Goal: Information Seeking & Learning: Learn about a topic

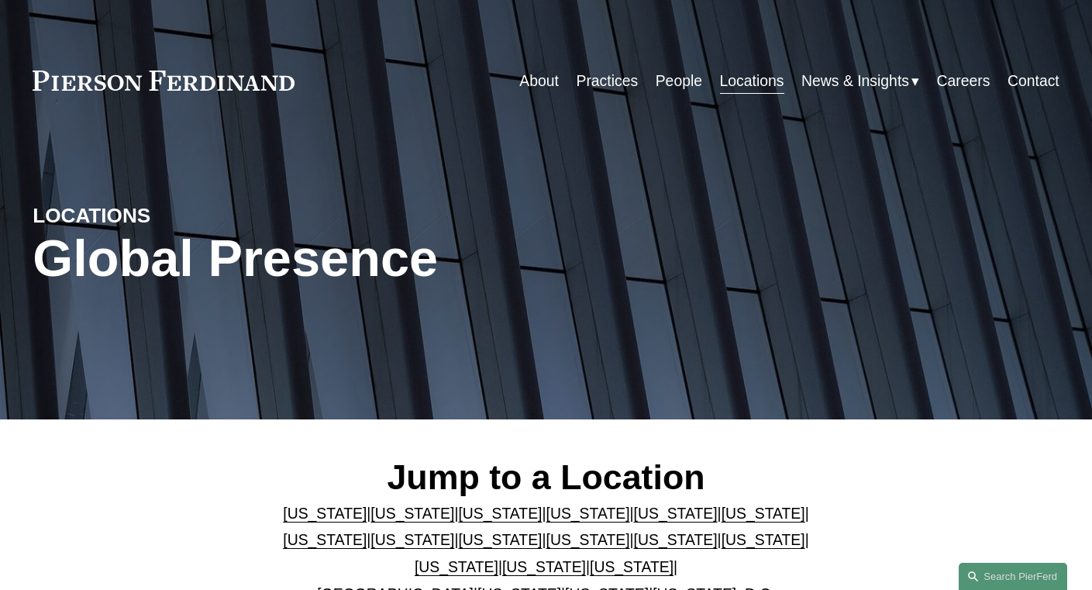
scroll to position [263, 0]
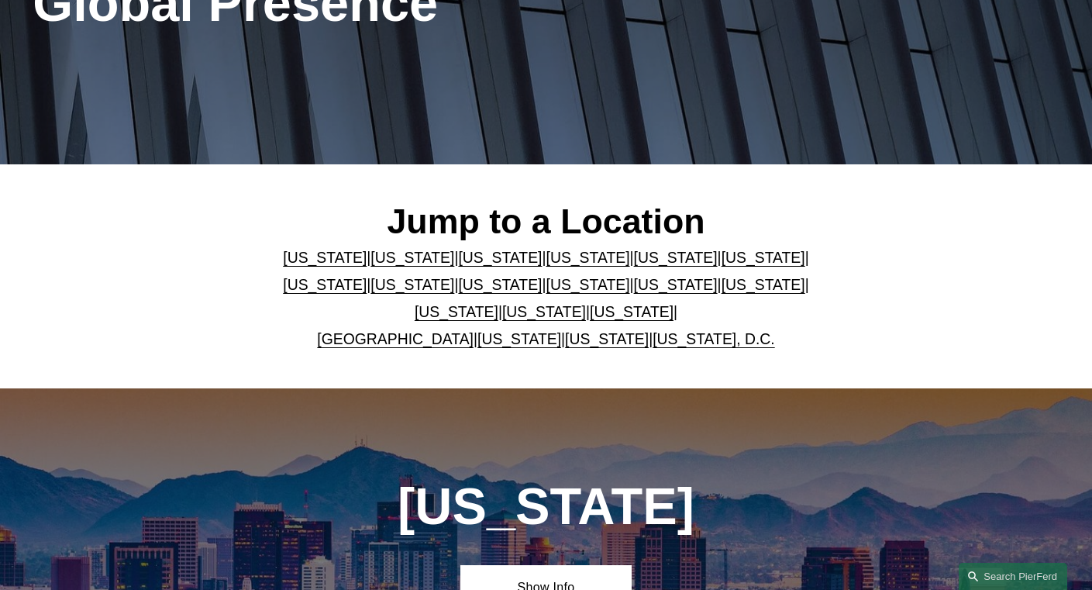
click at [604, 317] on link "[US_STATE]" at bounding box center [632, 311] width 84 height 17
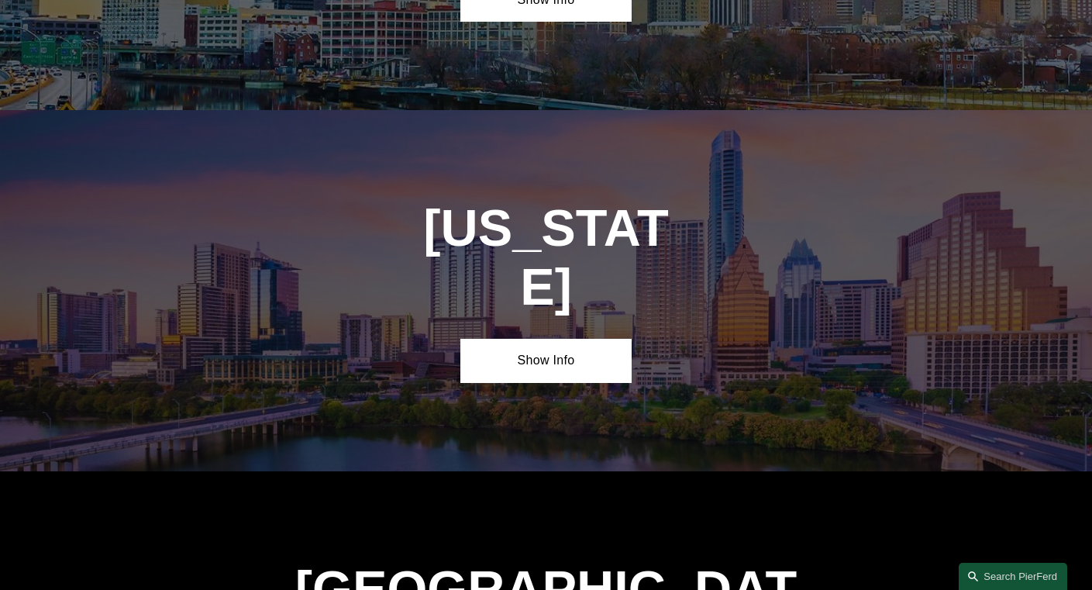
scroll to position [5024, 0]
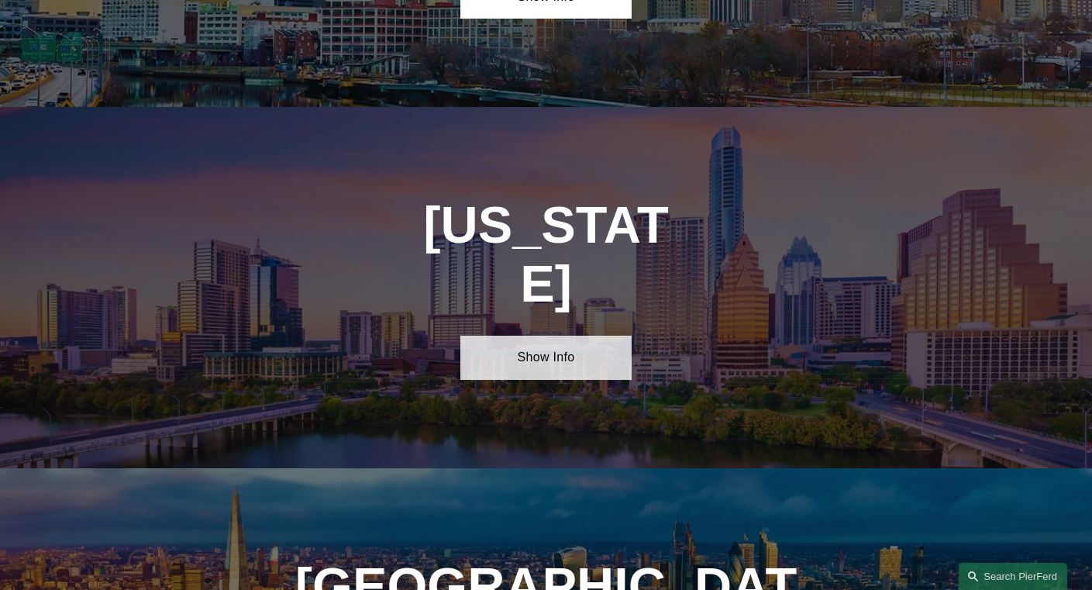
click at [544, 336] on link "Show Info" at bounding box center [545, 358] width 171 height 44
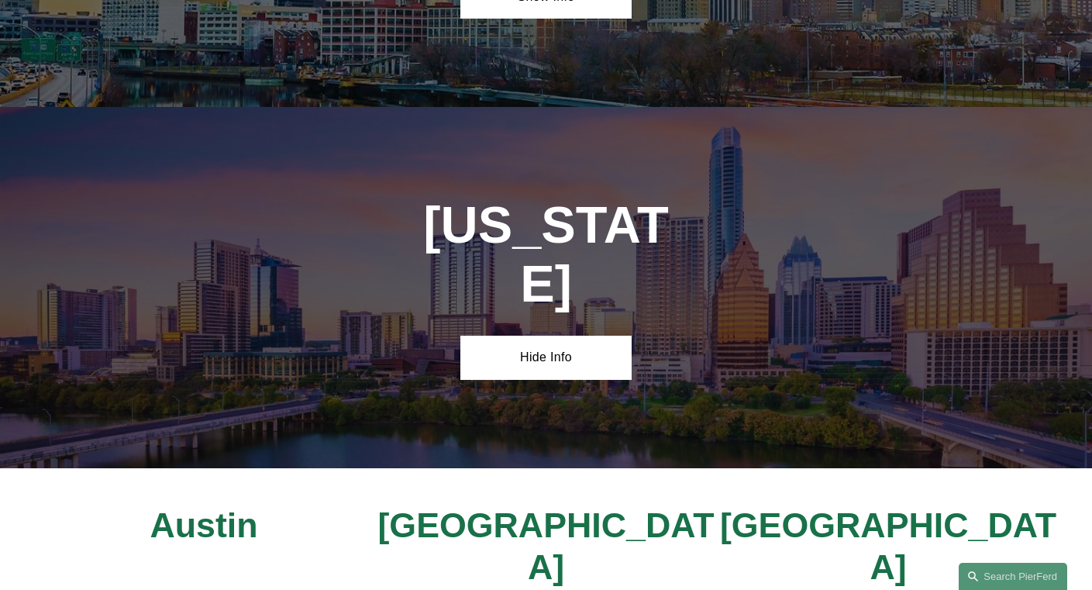
scroll to position [5060, 0]
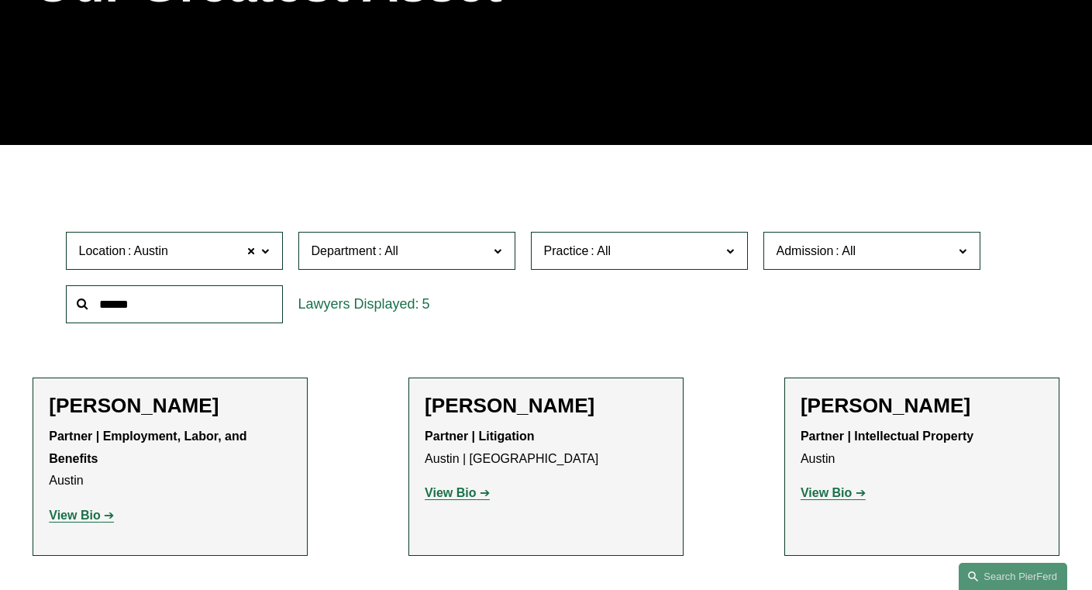
scroll to position [162, 0]
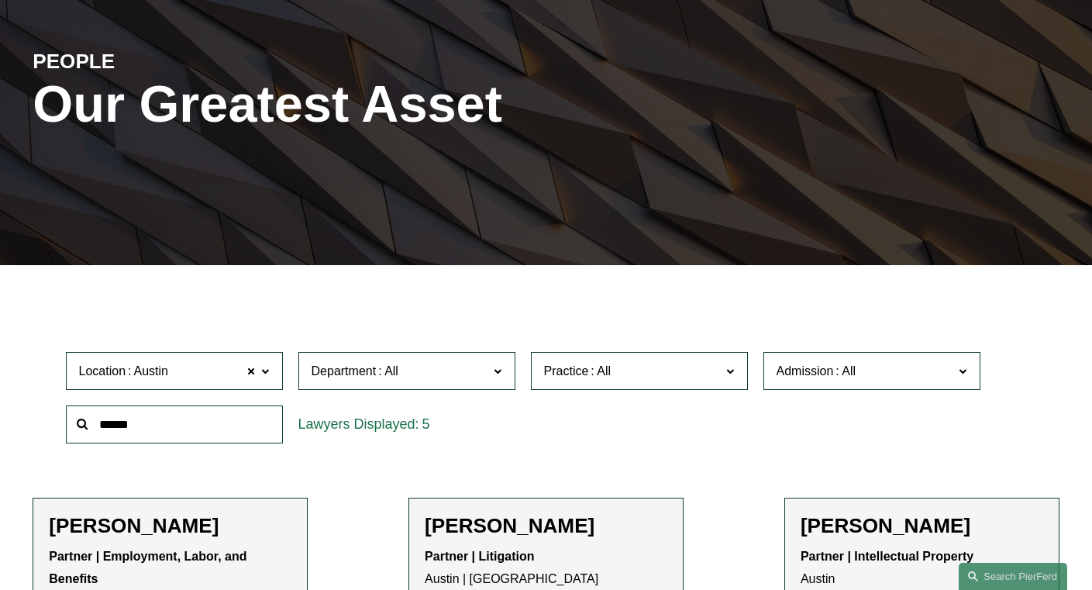
click at [357, 361] on label "Department" at bounding box center [406, 371] width 217 height 38
click at [0, 0] on link "Litigation" at bounding box center [0, 0] width 0 height 0
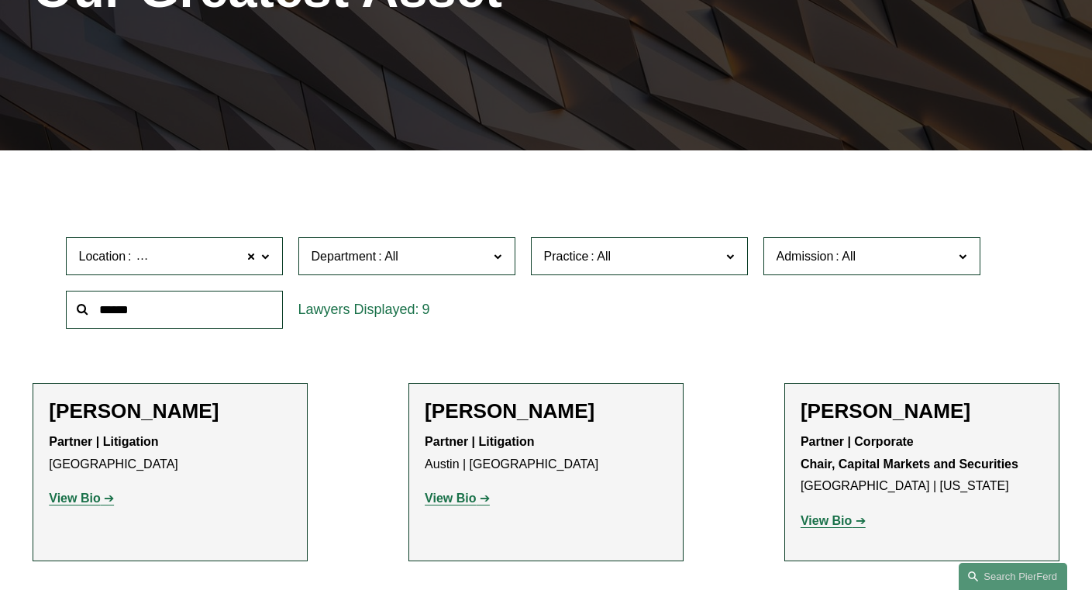
scroll to position [276, 0]
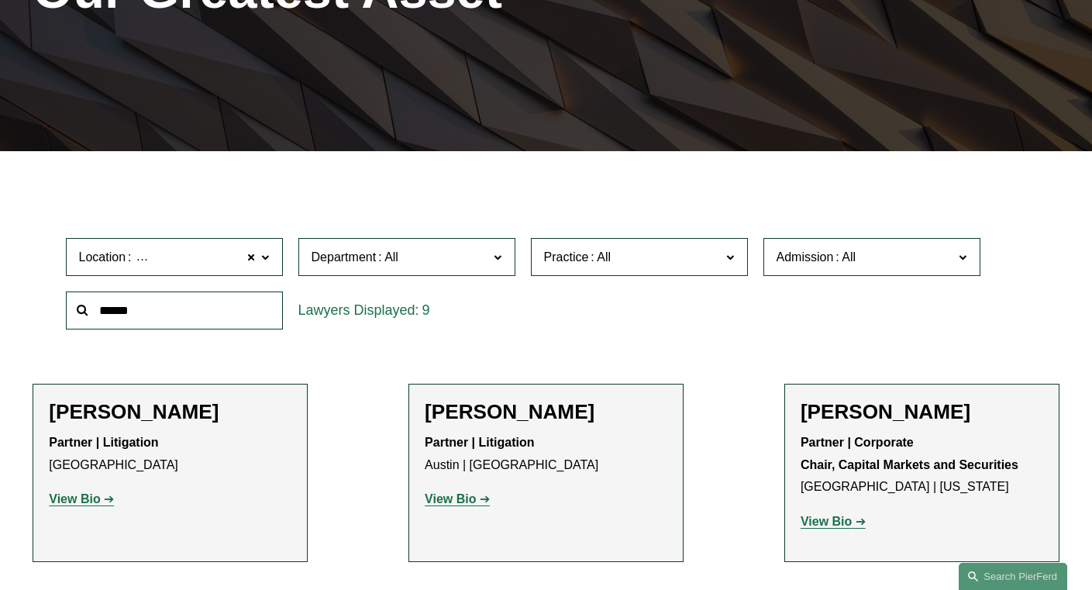
click at [436, 250] on span "Department" at bounding box center [399, 256] width 177 height 21
click at [0, 0] on link "Litigation" at bounding box center [0, 0] width 0 height 0
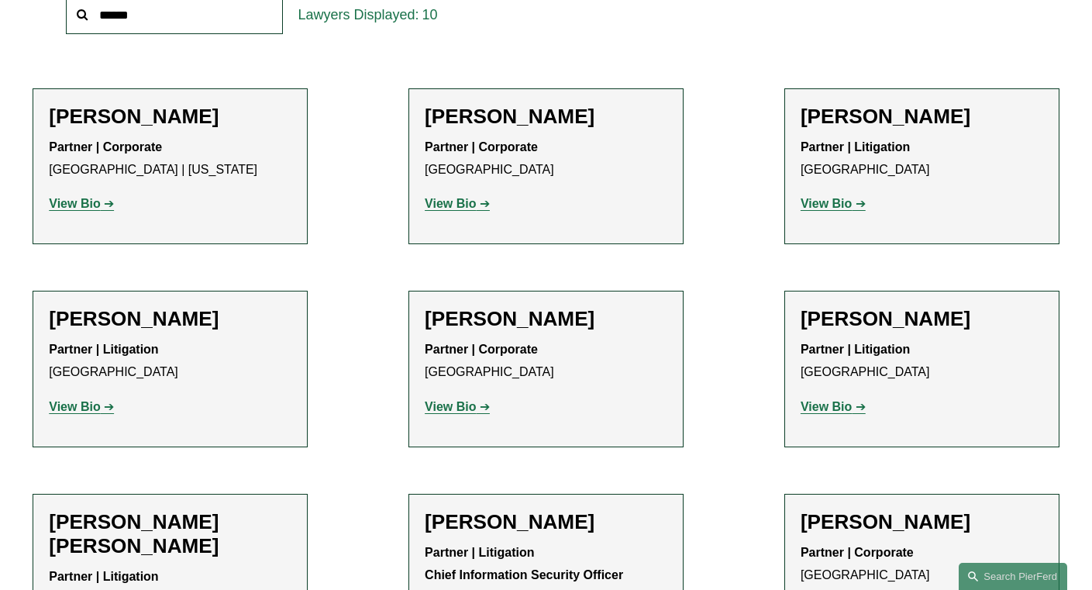
scroll to position [412, 0]
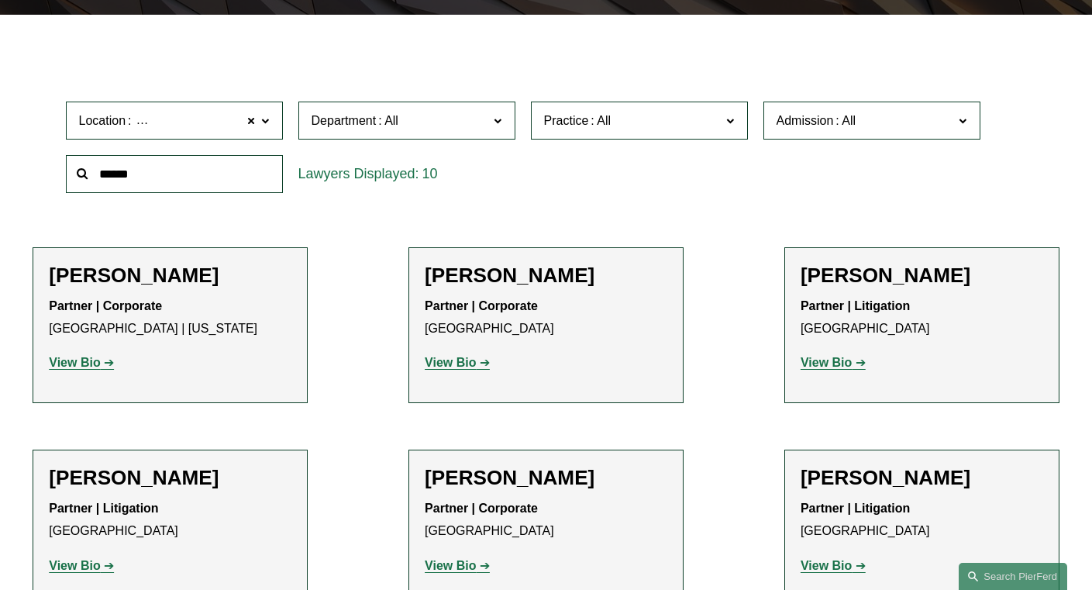
click at [360, 127] on span "Department" at bounding box center [343, 120] width 65 height 13
click at [0, 0] on link "Litigation" at bounding box center [0, 0] width 0 height 0
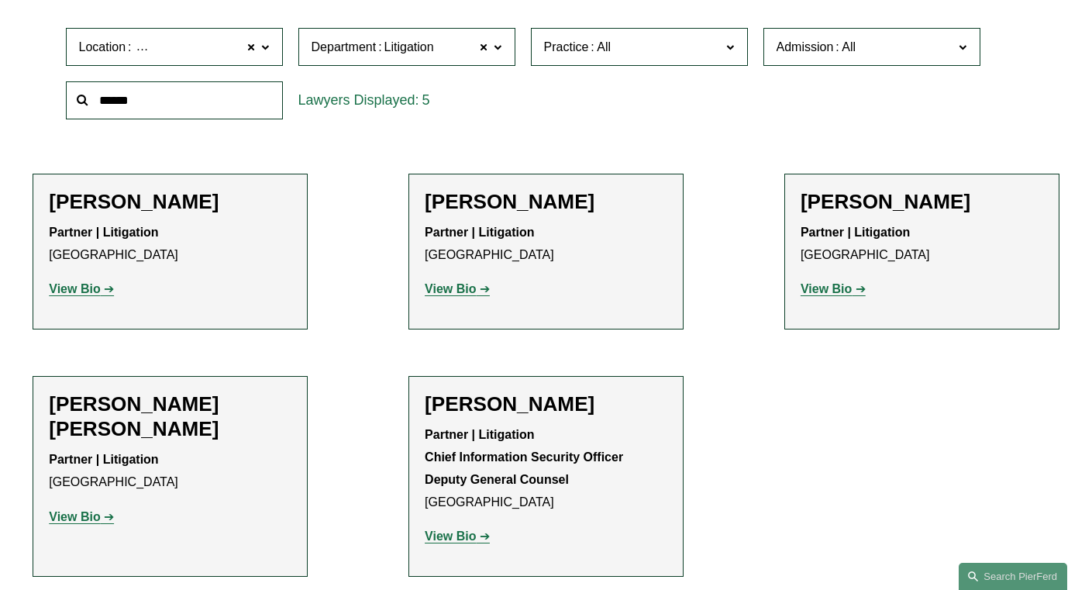
scroll to position [499, 0]
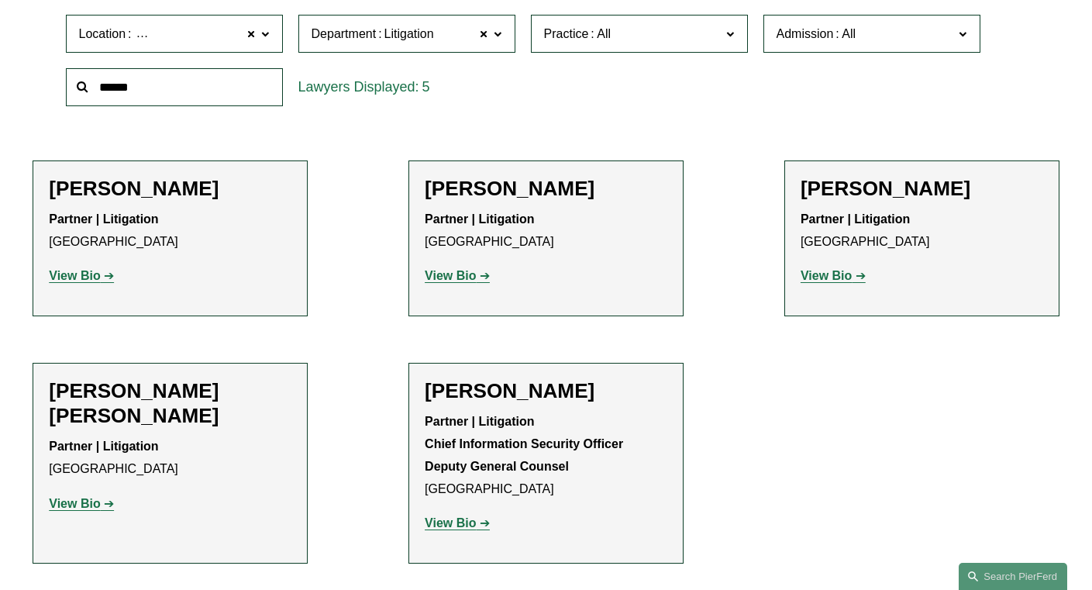
click at [463, 282] on strong "View Bio" at bounding box center [450, 275] width 51 height 13
drag, startPoint x: 40, startPoint y: 510, endPoint x: 1, endPoint y: 498, distance: 41.2
click at [23, 506] on ul "Filter Location Houston Houston All Atlanta Austin Boston Charlotte Chicago Cin…" at bounding box center [546, 261] width 1092 height 603
click at [515, 141] on ul "Filter Location Houston Houston All Atlanta Austin Boston Charlotte Chicago Cin…" at bounding box center [546, 261] width 1092 height 603
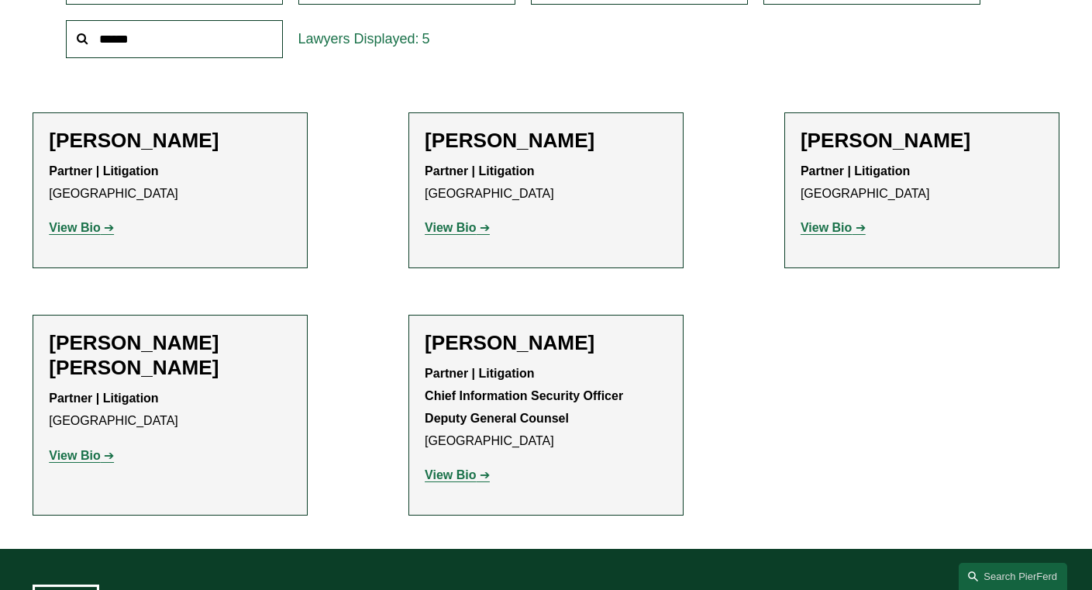
scroll to position [552, 0]
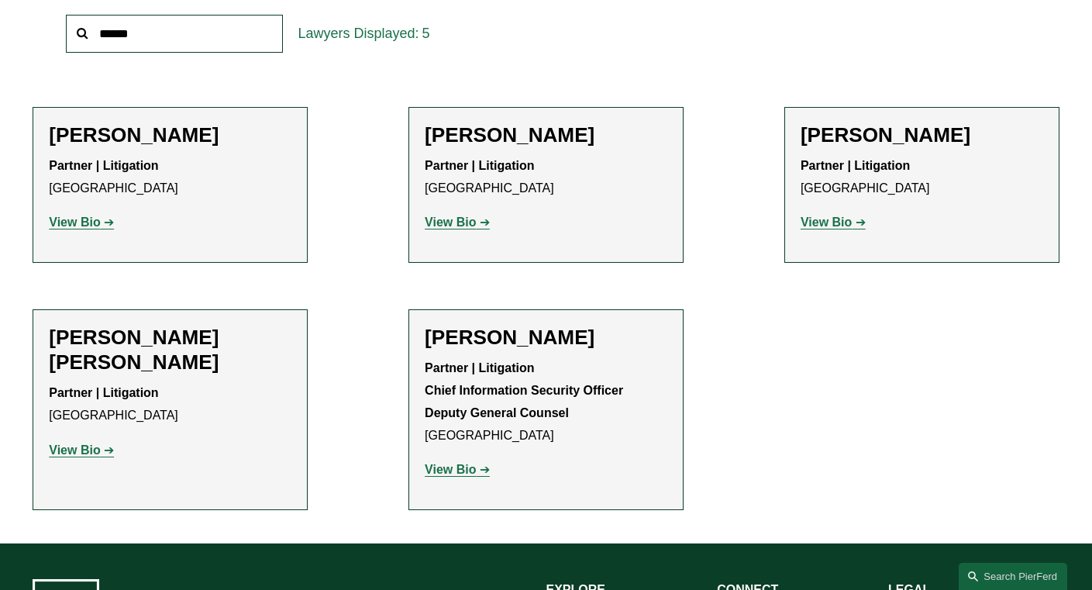
click at [515, 130] on h2 "[PERSON_NAME]" at bounding box center [546, 135] width 243 height 25
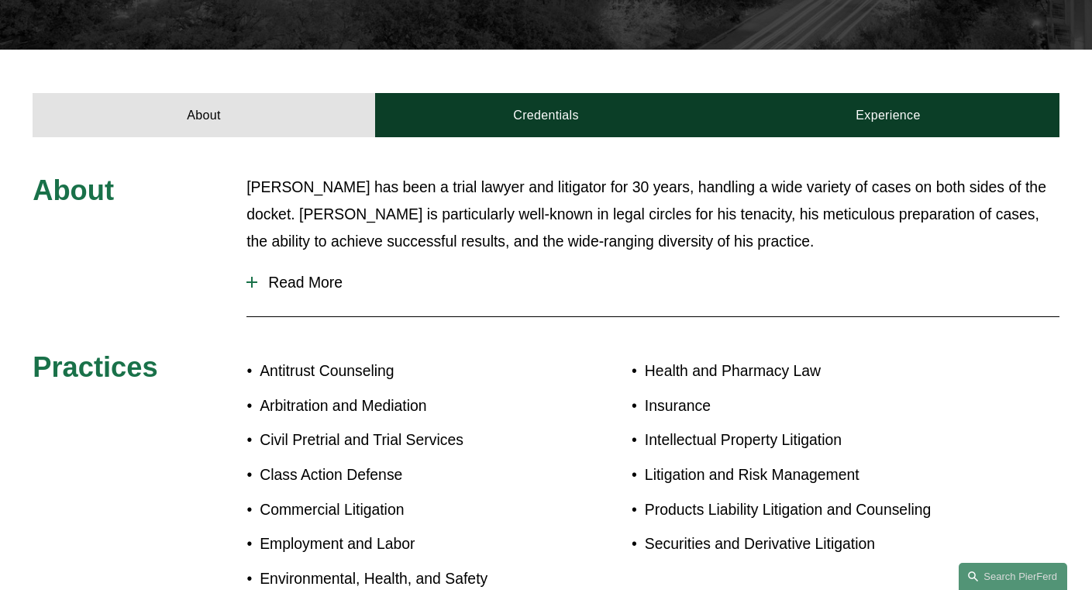
scroll to position [508, 0]
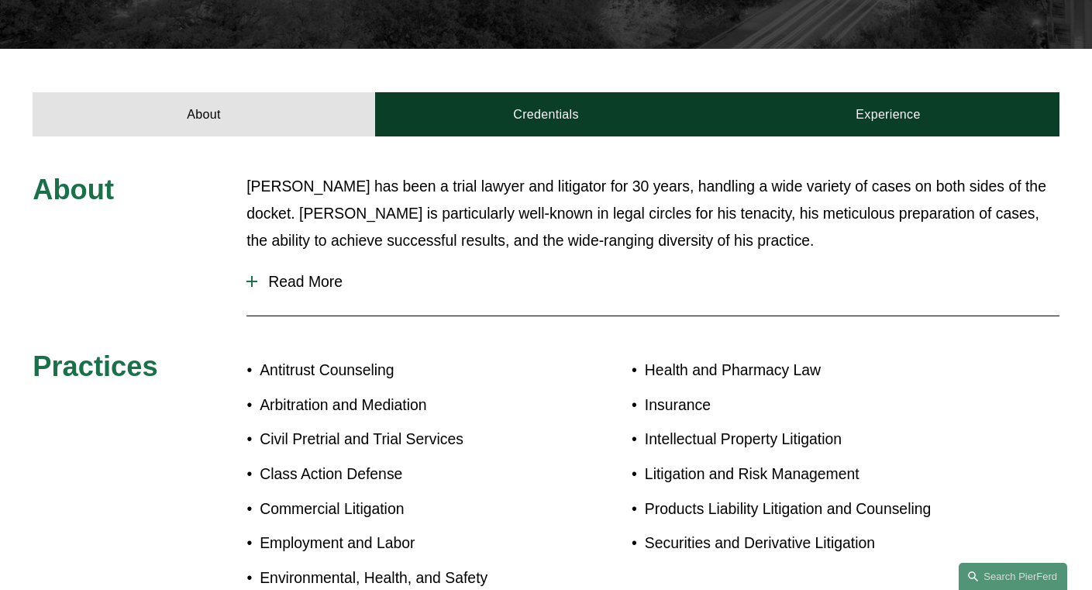
click at [309, 273] on span "Read More" at bounding box center [658, 282] width 802 height 18
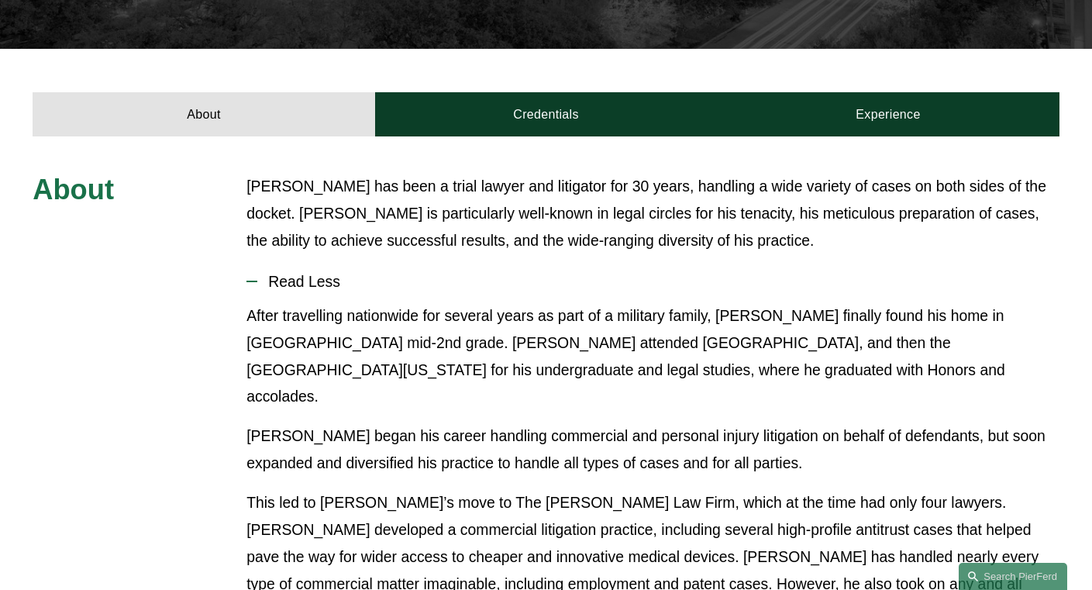
click at [289, 175] on p "[PERSON_NAME] has been a trial lawyer and litigator for 30 years, handling a wi…" at bounding box center [652, 213] width 813 height 81
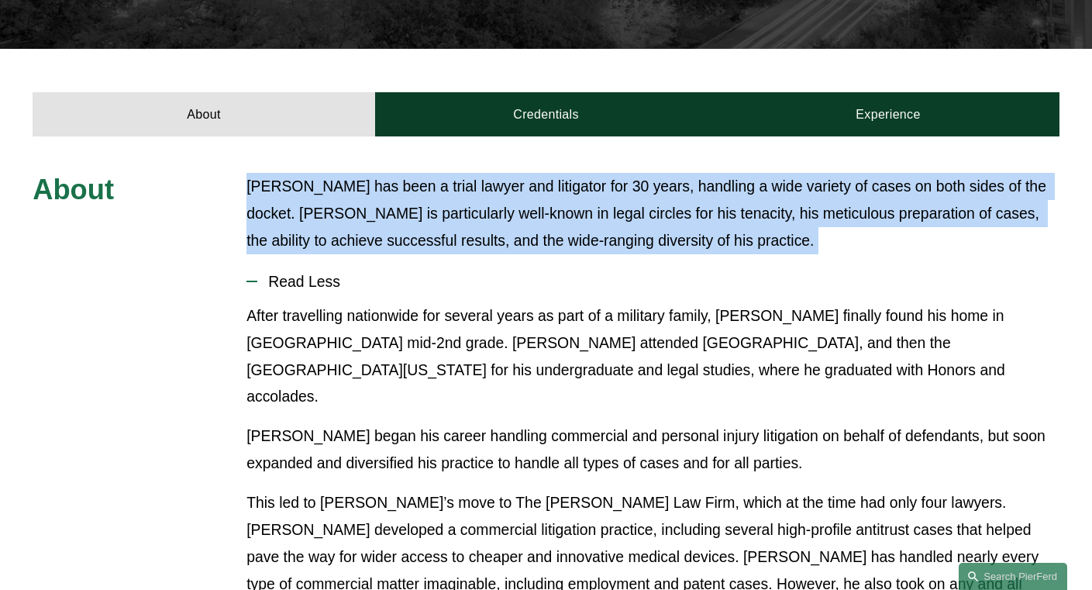
click at [289, 175] on p "[PERSON_NAME] has been a trial lawyer and litigator for 30 years, handling a wi…" at bounding box center [652, 213] width 813 height 81
click at [274, 183] on p "[PERSON_NAME] has been a trial lawyer and litigator for 30 years, handling a wi…" at bounding box center [652, 213] width 813 height 81
